Goal: Transaction & Acquisition: Purchase product/service

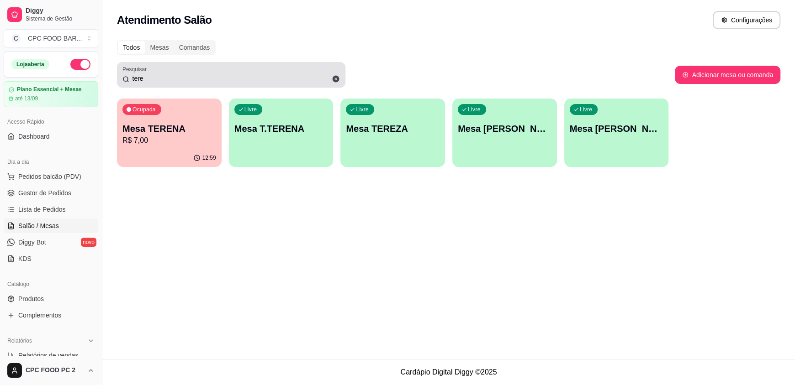
click at [121, 74] on div "Pesquisar tere" at bounding box center [231, 75] width 228 height 26
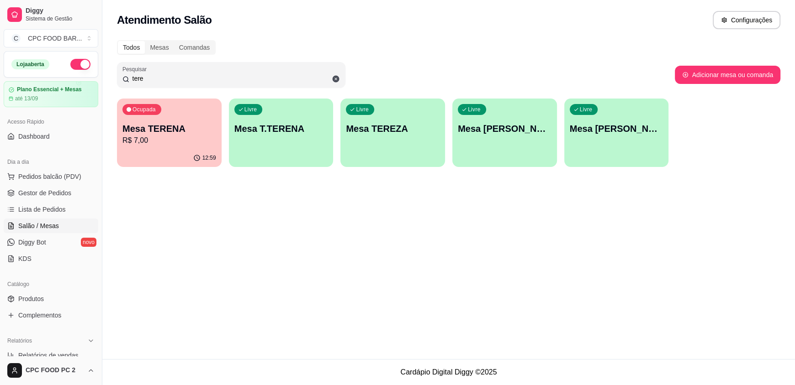
drag, startPoint x: 158, startPoint y: 83, endPoint x: 96, endPoint y: 73, distance: 62.9
click at [96, 73] on div "Diggy Sistema de Gestão C CPC FOOD BAR ... Loja aberta Plano Essencial + Mesas …" at bounding box center [397, 192] width 795 height 385
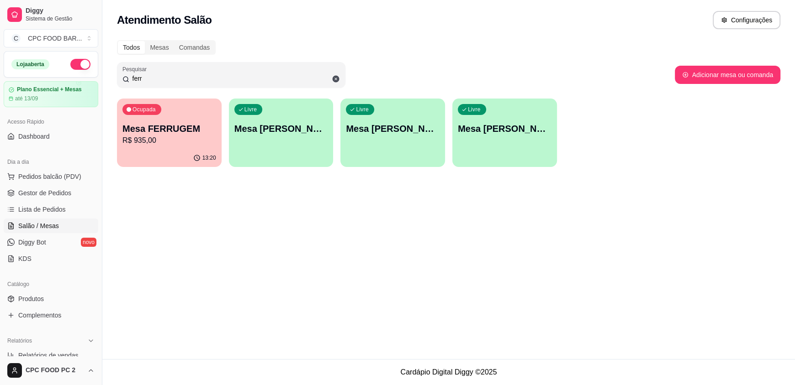
click at [145, 124] on p "Mesa FERRUGEM" at bounding box center [169, 128] width 94 height 13
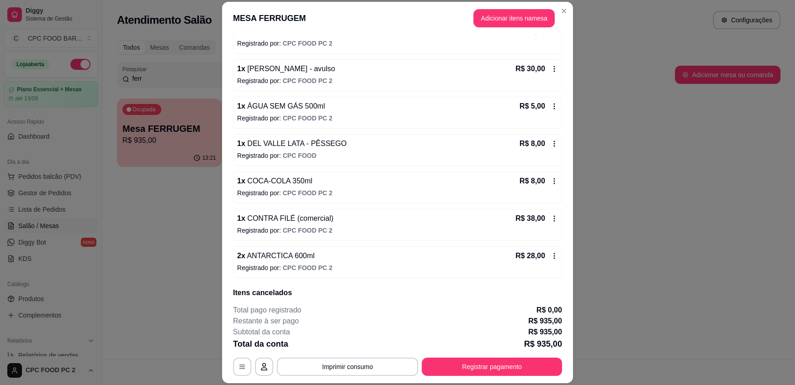
scroll to position [1902, 0]
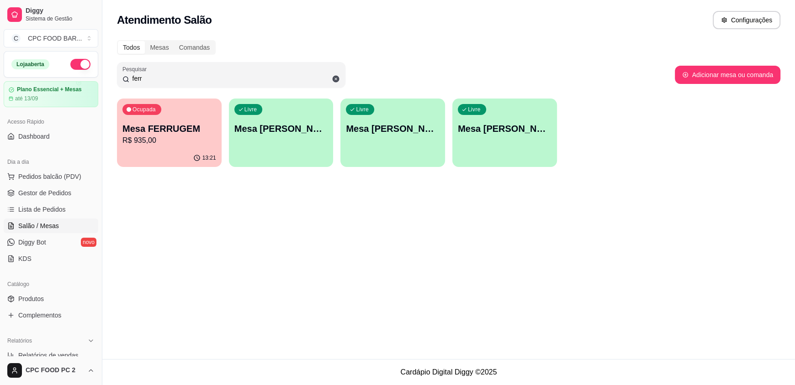
drag, startPoint x: 153, startPoint y: 78, endPoint x: 112, endPoint y: 74, distance: 40.4
click at [112, 74] on div "Todos Mesas Comandas Pesquisar ferr Adicionar mesa ou comanda Ocupada Mesa FERR…" at bounding box center [448, 106] width 692 height 143
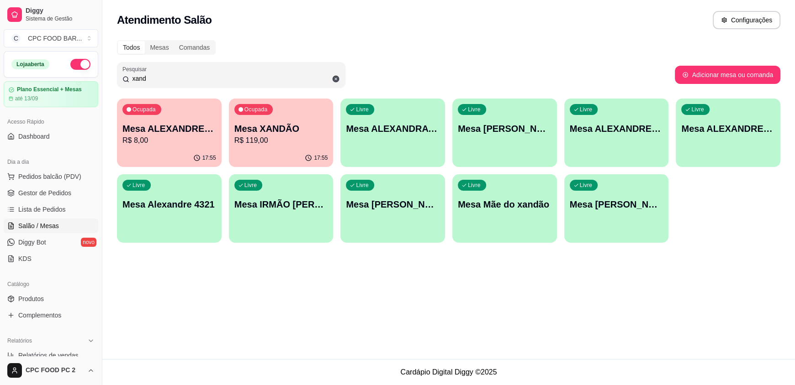
type input "xand"
click at [278, 130] on p "Mesa XANDÃO" at bounding box center [281, 128] width 94 height 13
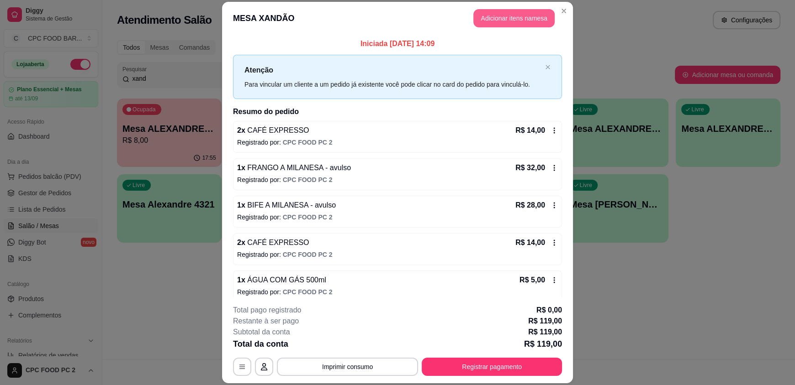
click at [506, 18] on button "Adicionar itens na mesa" at bounding box center [513, 18] width 81 height 18
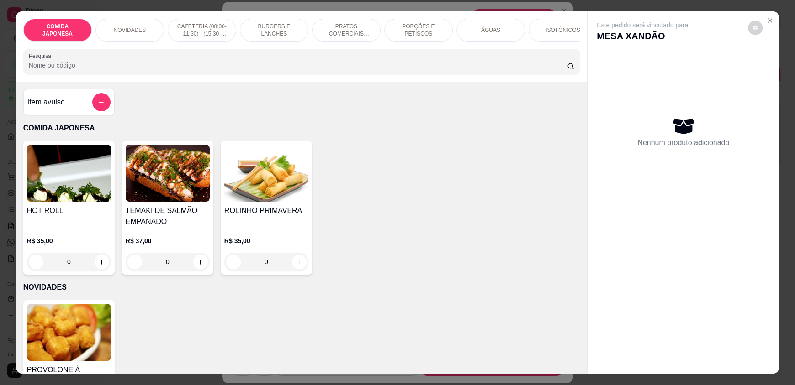
click at [122, 70] on input "Pesquisa" at bounding box center [298, 65] width 538 height 9
type input "v"
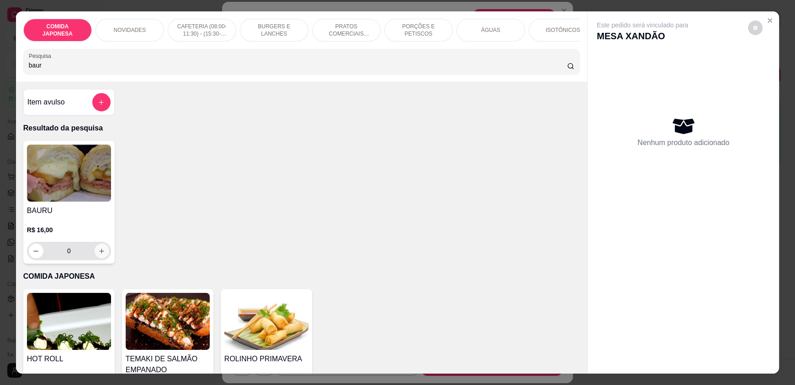
type input "baur"
click at [99, 255] on icon "increase-product-quantity" at bounding box center [102, 251] width 7 height 7
type input "1"
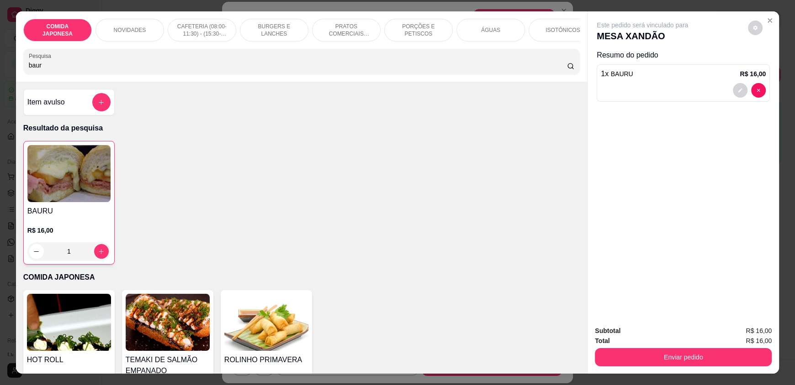
click at [195, 33] on p "CAFETERIA (08:00-11:30) - (15:30-18:00)" at bounding box center [201, 30] width 53 height 15
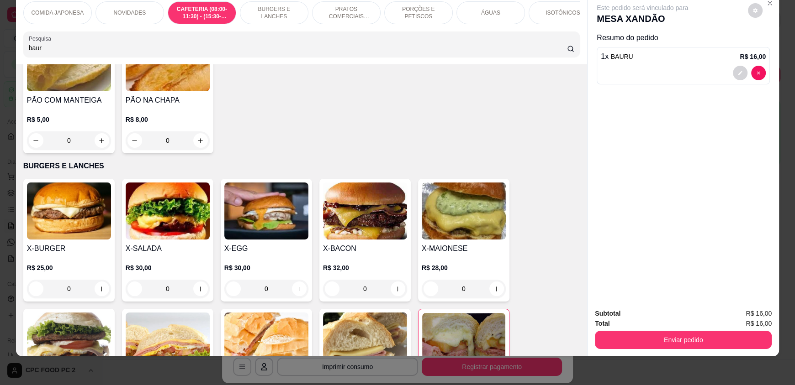
scroll to position [463, 0]
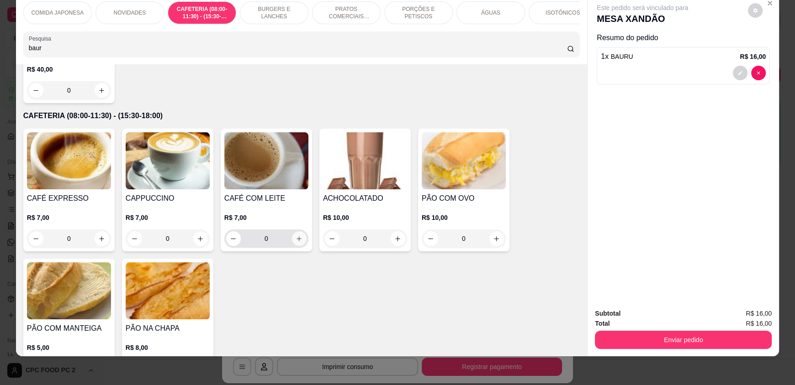
click at [299, 244] on button "increase-product-quantity" at bounding box center [299, 239] width 15 height 15
type input "1"
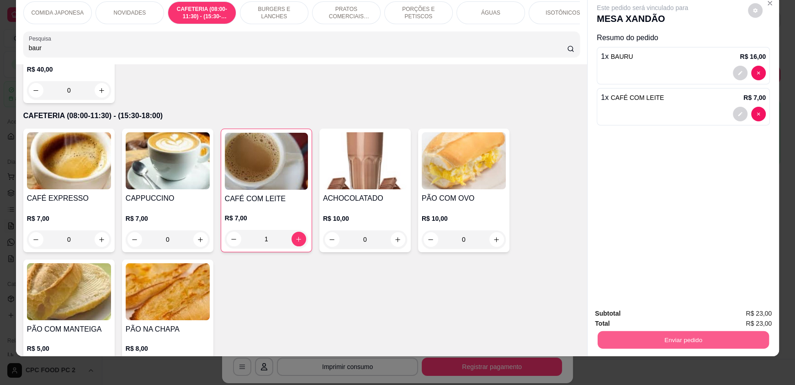
click at [679, 337] on button "Enviar pedido" at bounding box center [682, 340] width 171 height 18
click at [644, 315] on button "Não registrar e enviar pedido" at bounding box center [652, 317] width 92 height 17
